Goal: Information Seeking & Learning: Learn about a topic

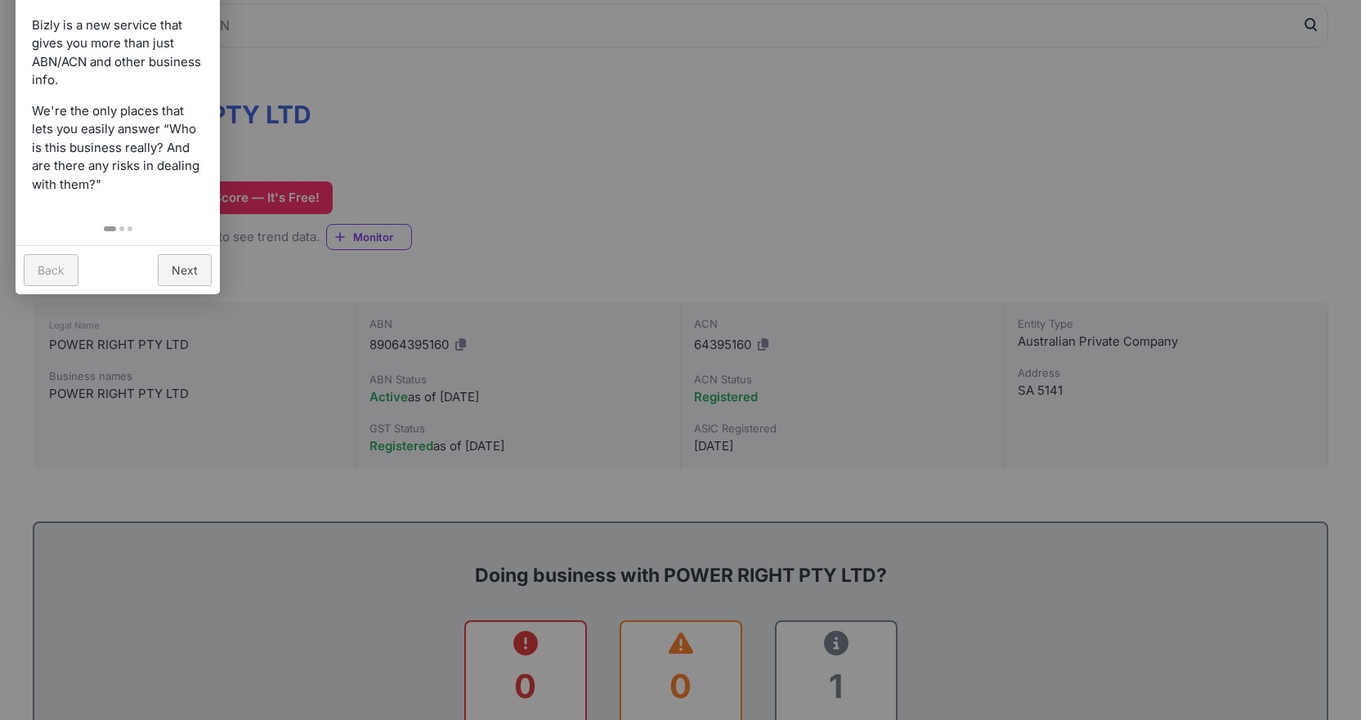
scroll to position [163, 0]
click at [46, 275] on link "Back" at bounding box center [51, 270] width 55 height 32
click at [187, 292] on div "Back Next" at bounding box center [118, 269] width 204 height 49
click at [186, 270] on link "Next" at bounding box center [185, 270] width 54 height 32
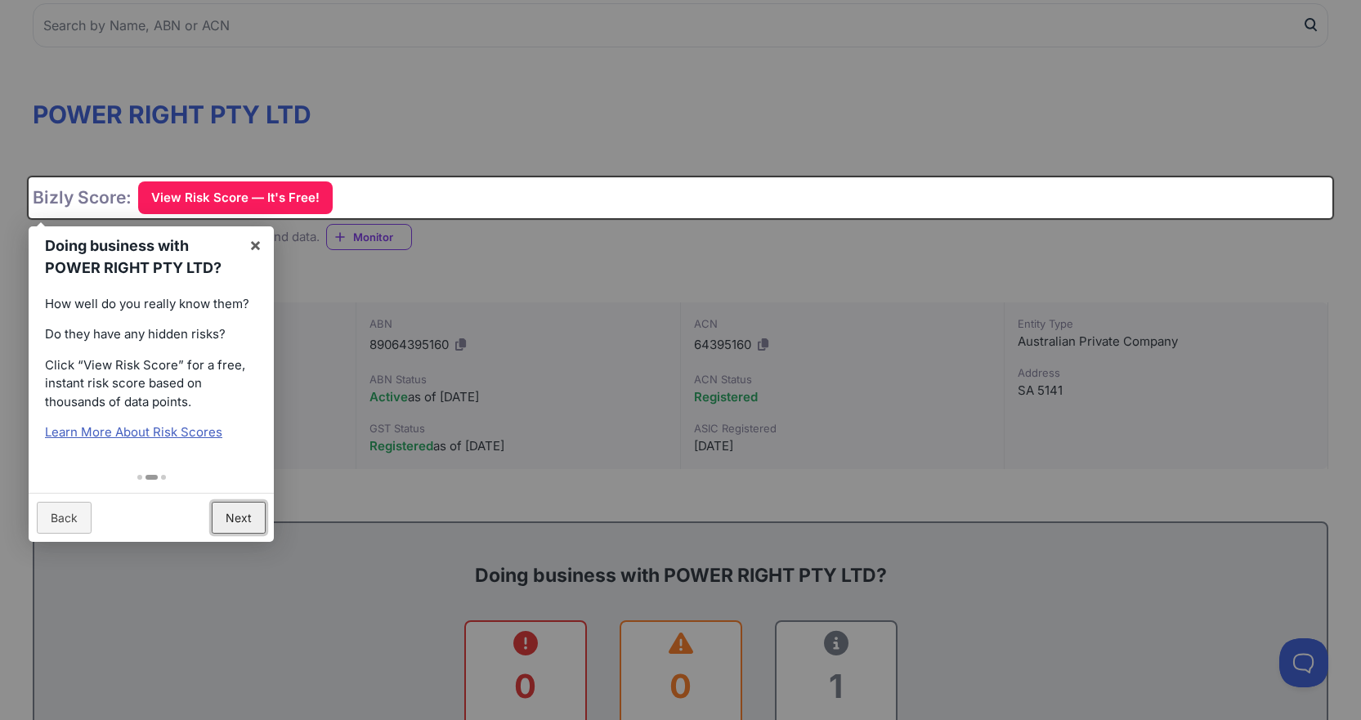
scroll to position [0, 0]
click at [249, 239] on link "×" at bounding box center [255, 244] width 37 height 37
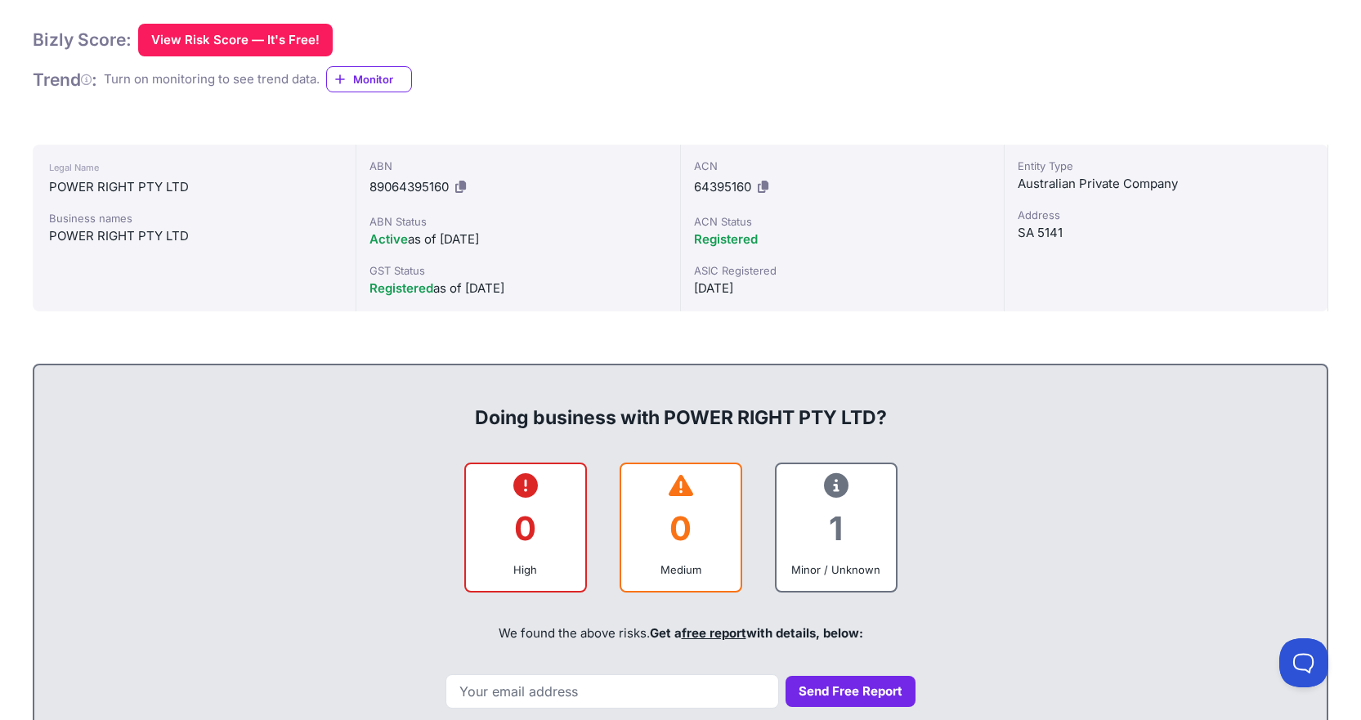
scroll to position [409, 0]
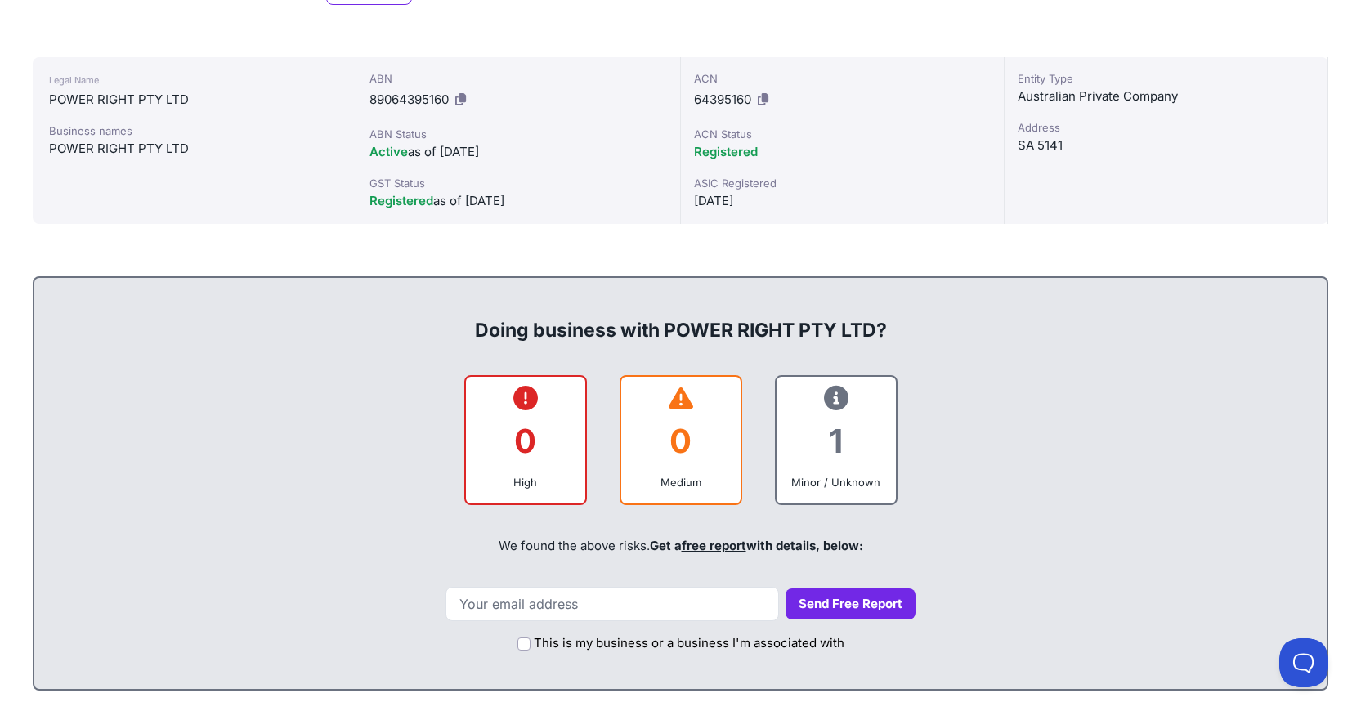
click at [782, 429] on div "1 Minor / Unknown" at bounding box center [836, 440] width 123 height 131
click at [844, 453] on div "1" at bounding box center [835, 441] width 93 height 66
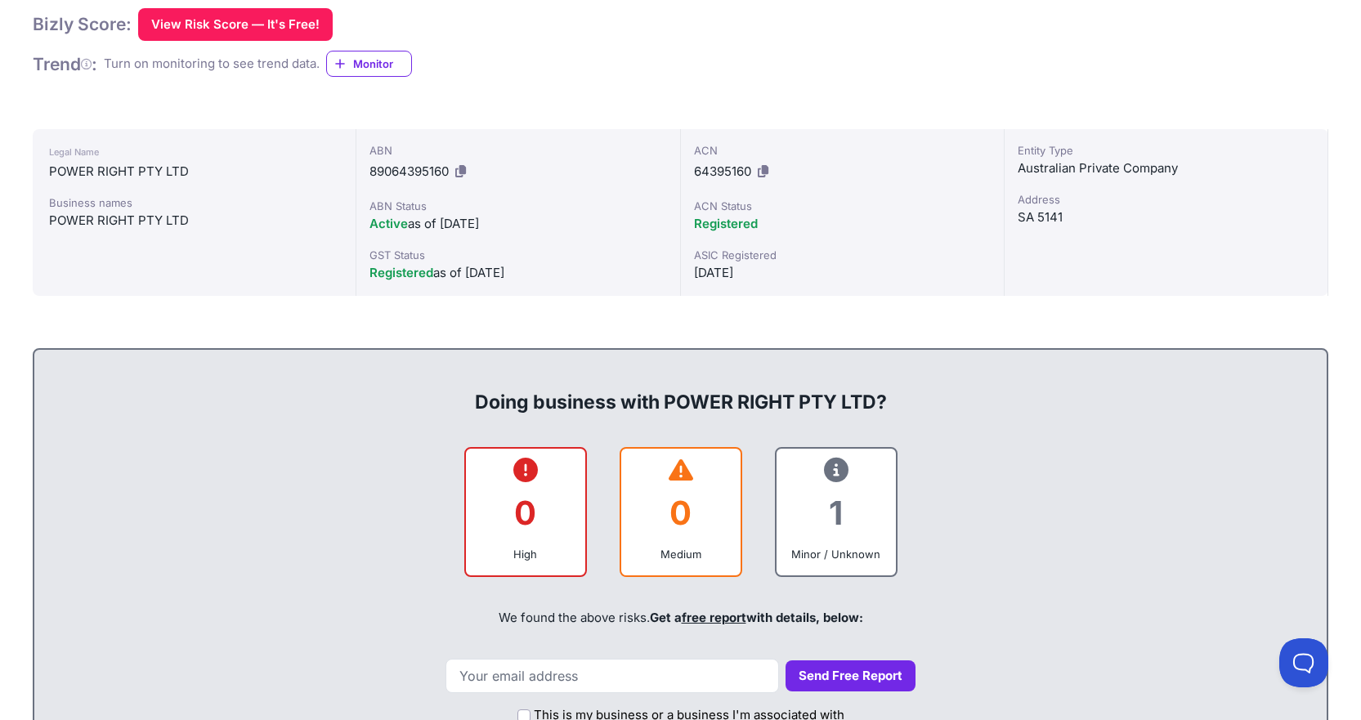
scroll to position [245, 0]
